Goal: Transaction & Acquisition: Subscribe to service/newsletter

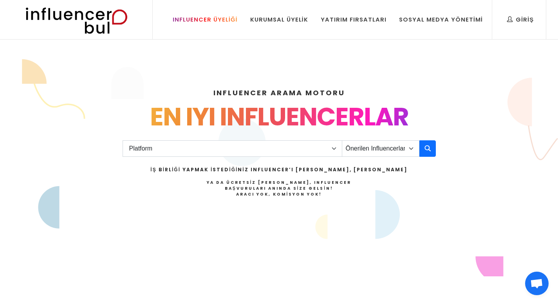
click at [224, 18] on div "Influencer Üyeliği" at bounding box center [205, 19] width 65 height 9
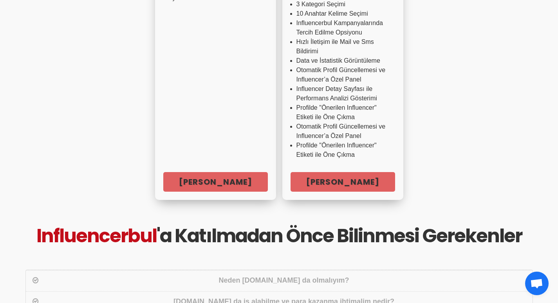
scroll to position [353, 0]
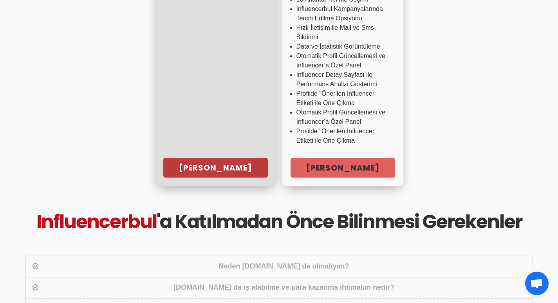
click at [209, 163] on link "[PERSON_NAME]" at bounding box center [215, 168] width 105 height 20
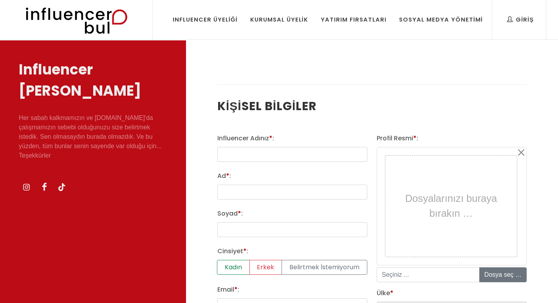
select select
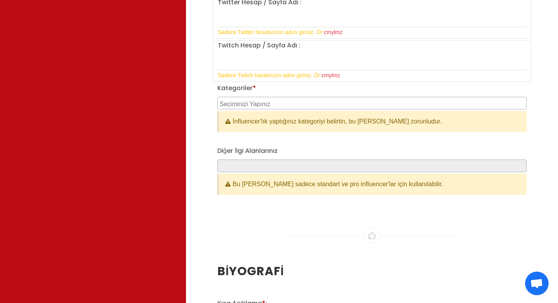
scroll to position [901, 0]
